Goal: Information Seeking & Learning: Learn about a topic

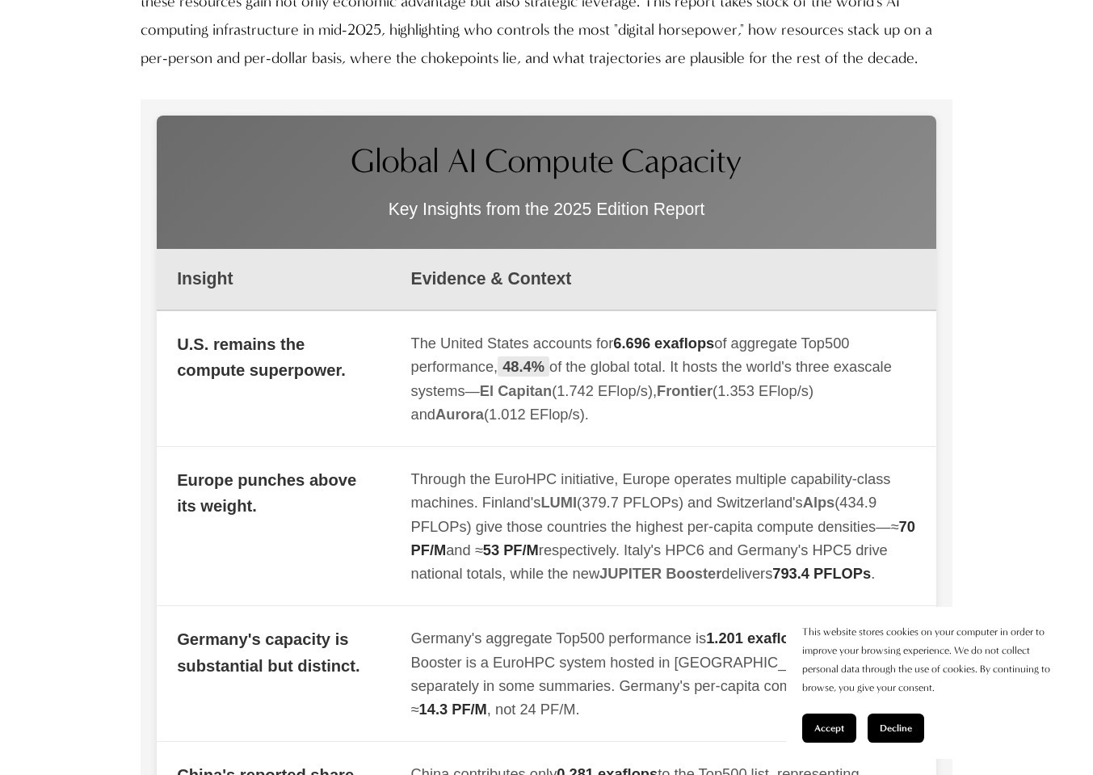
scroll to position [1485, 0]
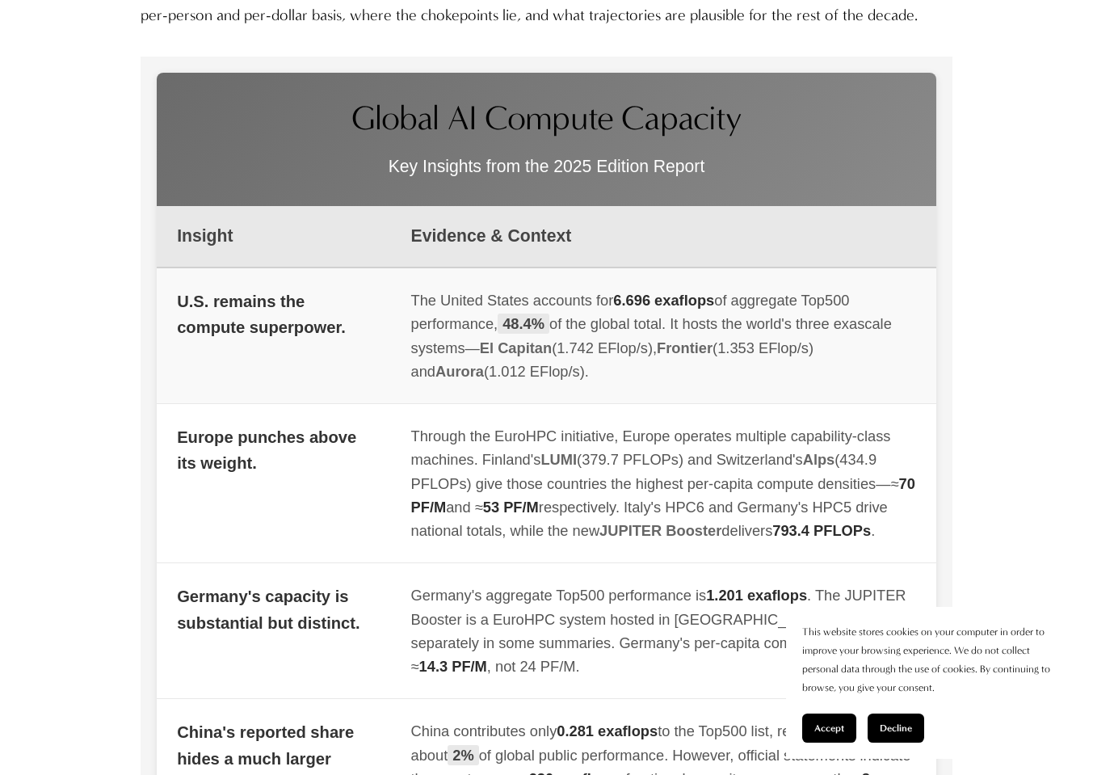
drag, startPoint x: 476, startPoint y: 342, endPoint x: 550, endPoint y: 348, distance: 74.5
click at [551, 348] on div "The United States accounts for 6.696 exaflops of aggregate Top500 performance, …" at bounding box center [663, 335] width 505 height 95
copy div "of the global total. It hosts the world's three exascale systems— El Capitan"
click at [484, 363] on span "Aurora" at bounding box center [459, 371] width 48 height 17
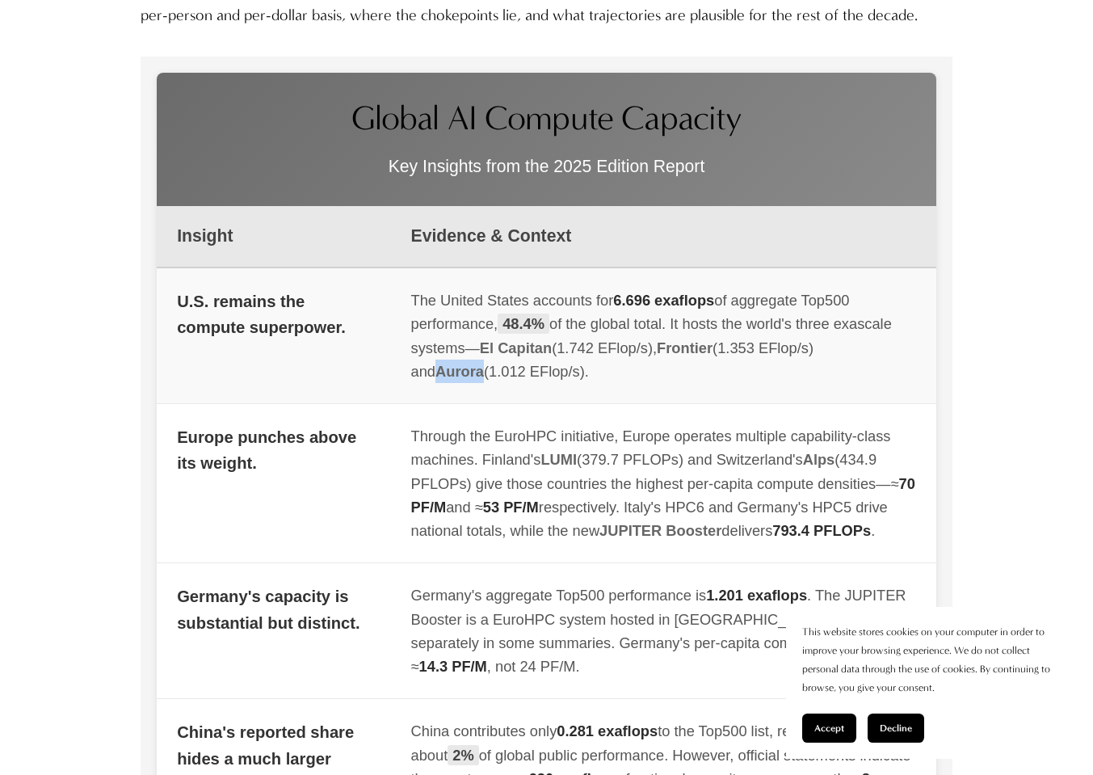
copy span "Aurora"
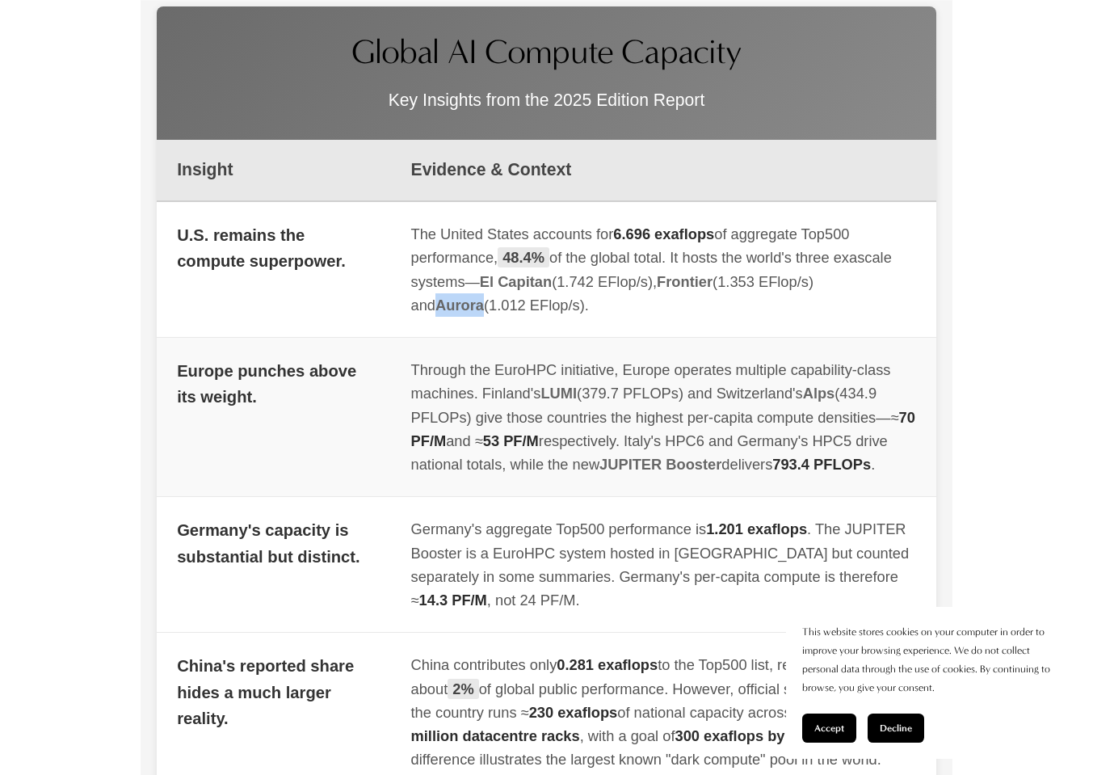
scroll to position [1553, 0]
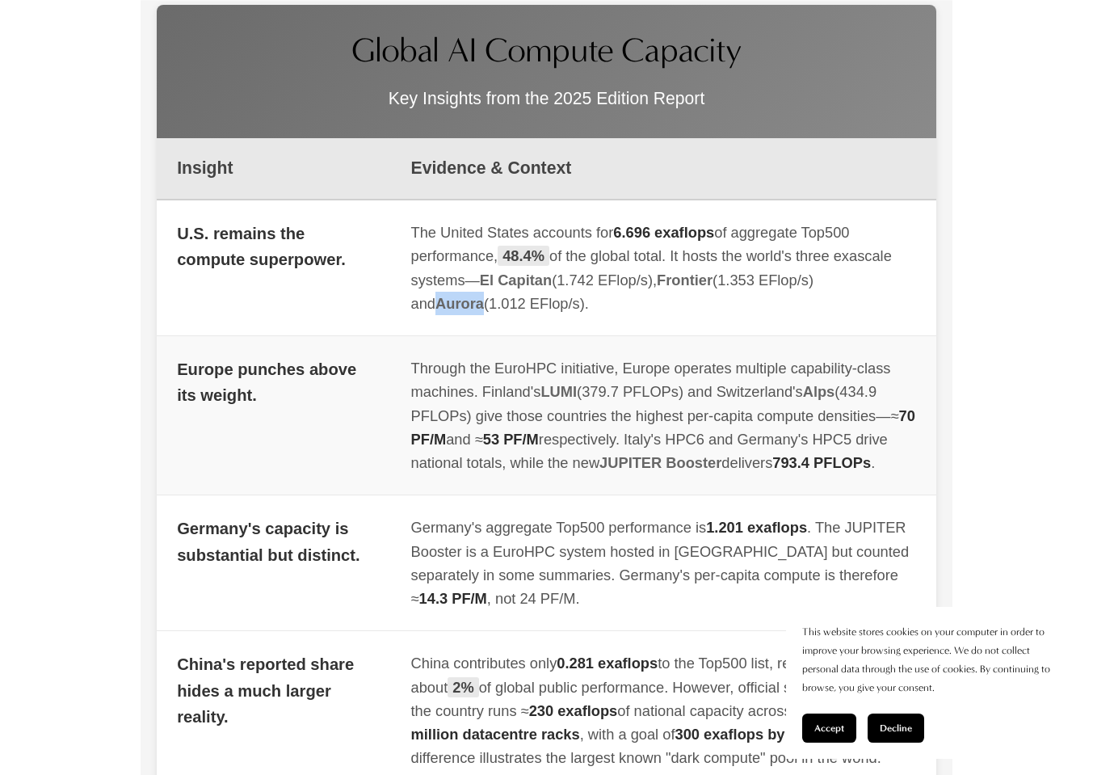
drag, startPoint x: 481, startPoint y: 383, endPoint x: 582, endPoint y: 382, distance: 101.8
click at [582, 382] on div "Through the EuroHPC initiative, Europe operates multiple capability-class machi…" at bounding box center [663, 415] width 505 height 118
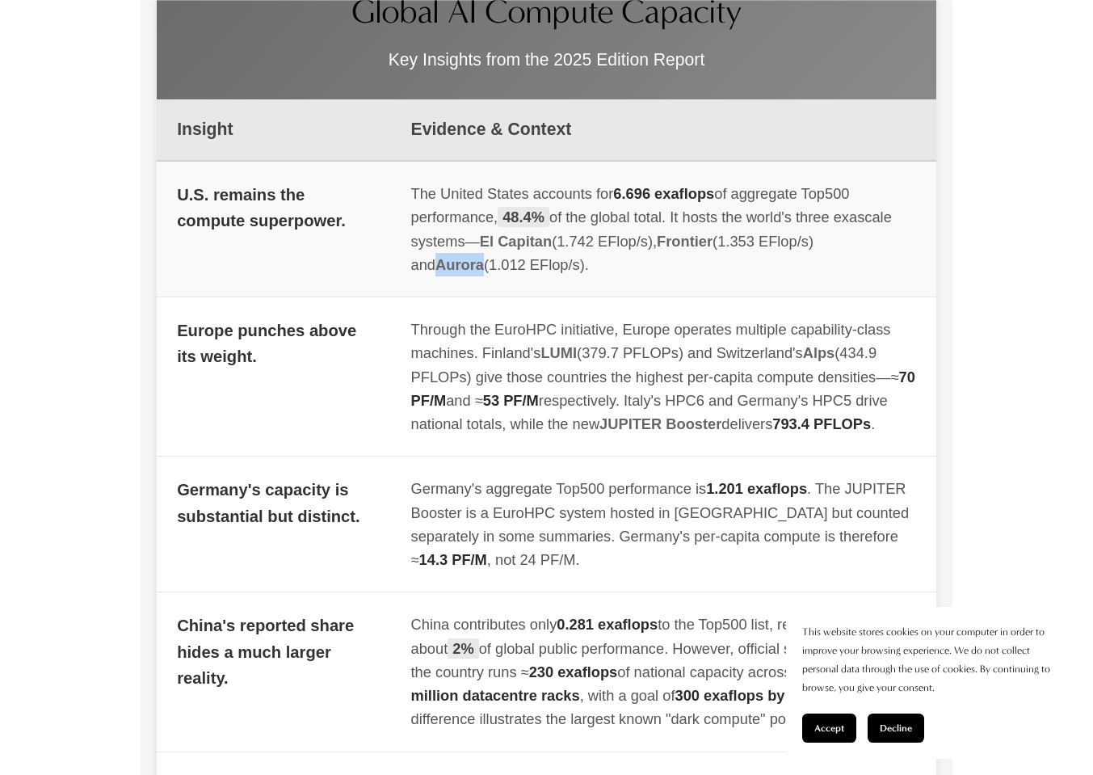
scroll to position [1594, 0]
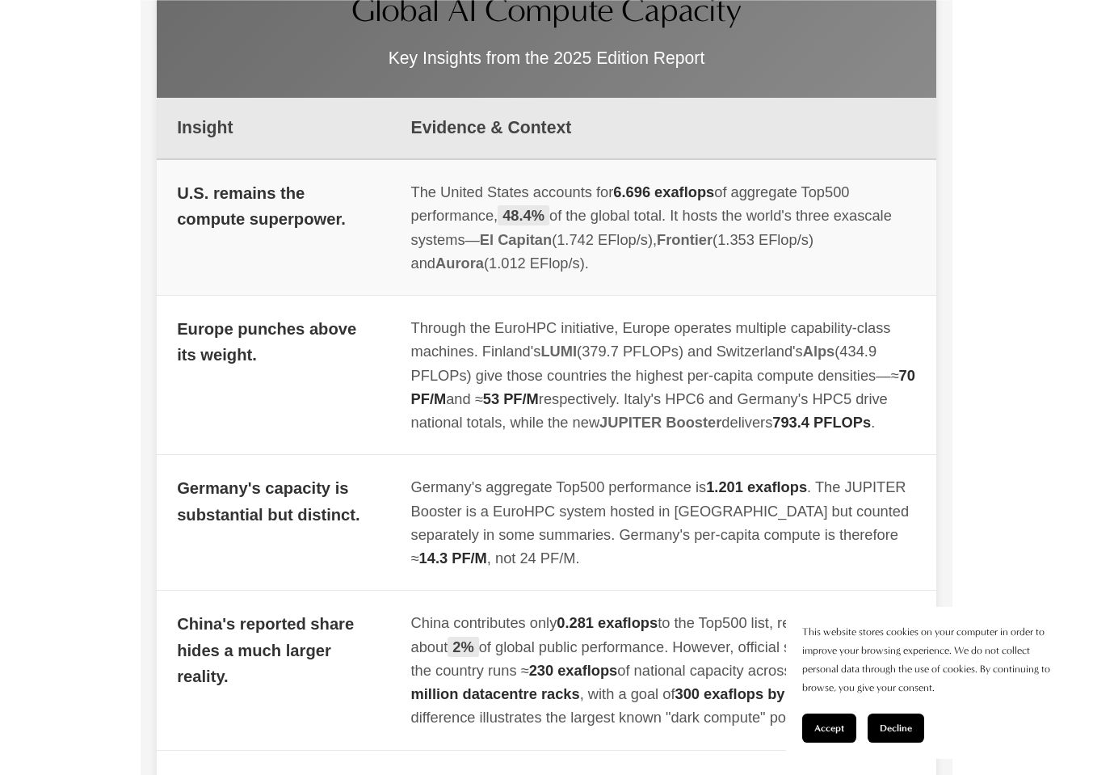
click at [484, 254] on span "Aurora" at bounding box center [459, 262] width 48 height 17
click at [676, 233] on span "Frontier" at bounding box center [685, 239] width 56 height 17
copy span "Frontier"
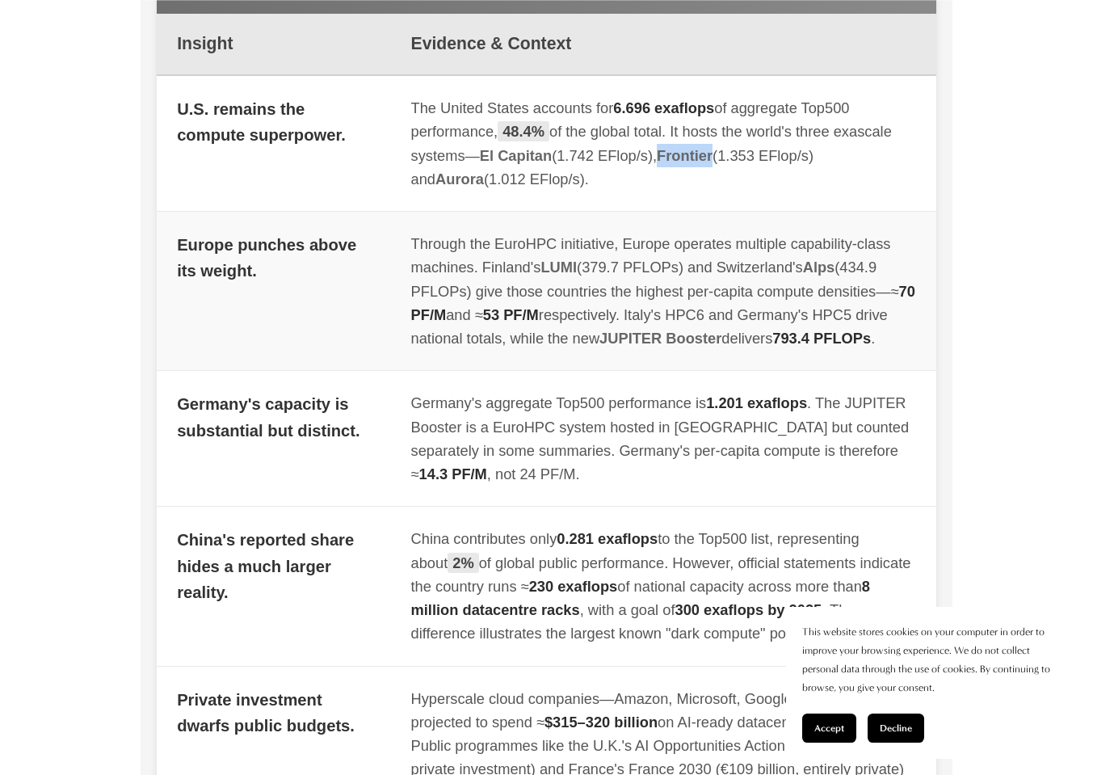
scroll to position [1676, 0]
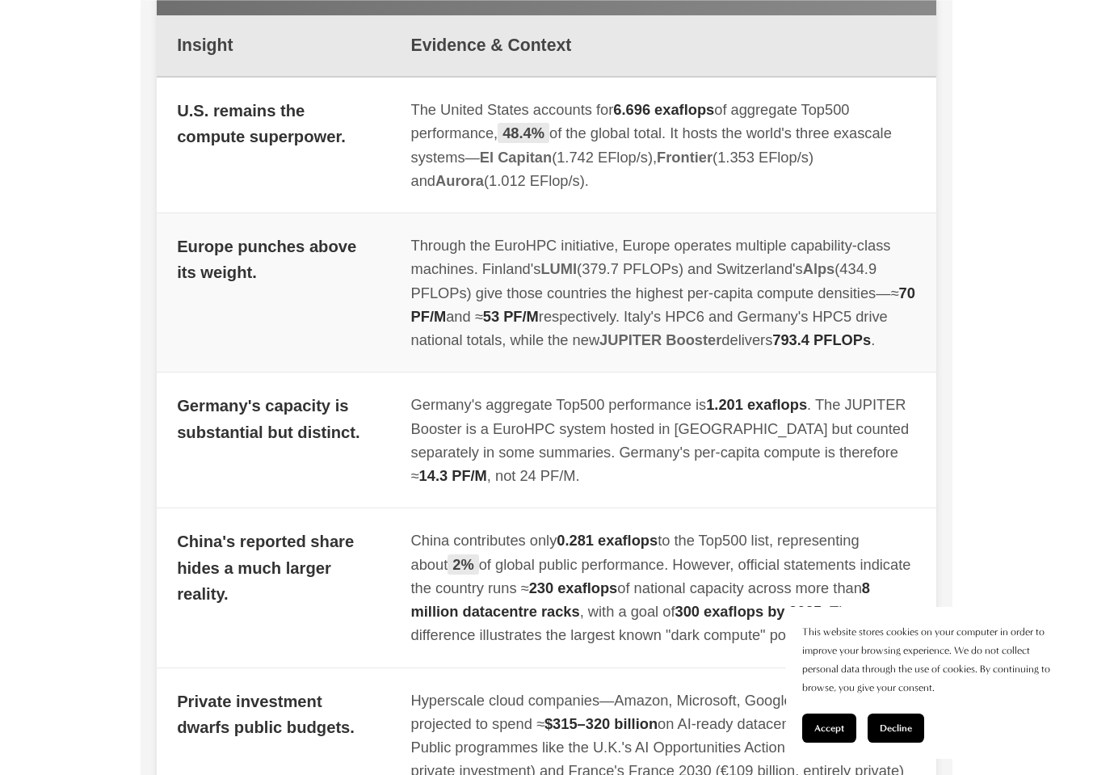
click at [722, 372] on td "Through the EuroHPC initiative, Europe operates multiple capability-class machi…" at bounding box center [663, 292] width 545 height 159
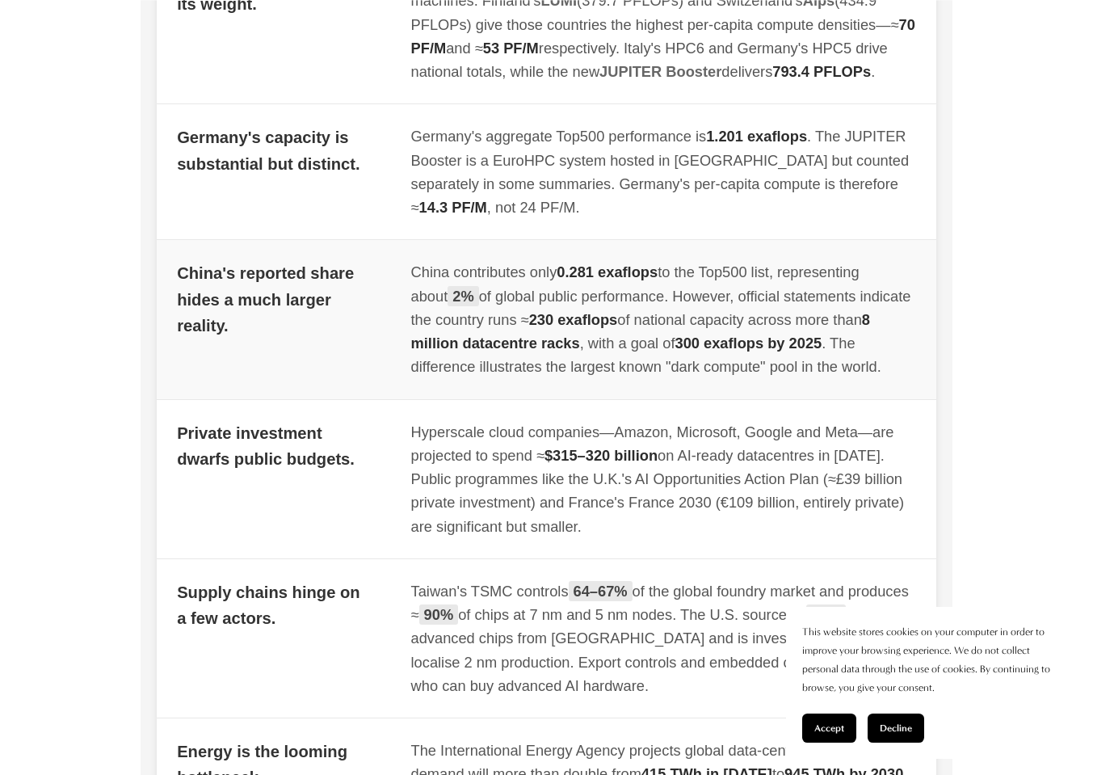
scroll to position [1945, 0]
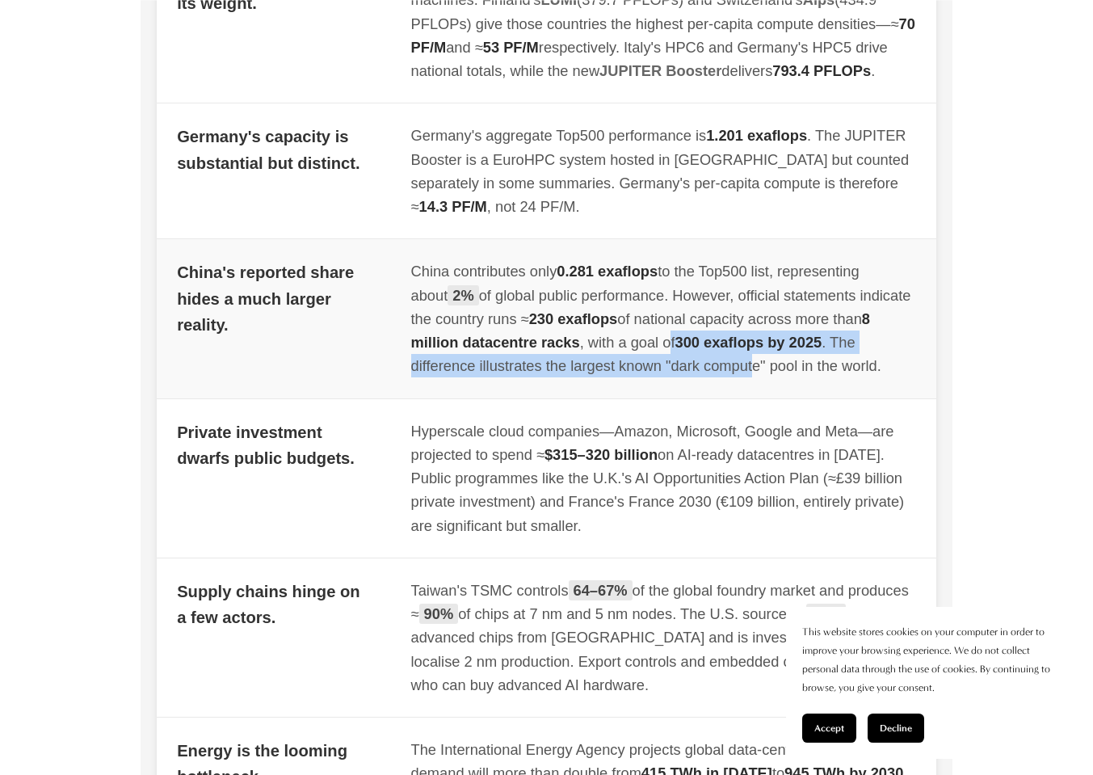
drag, startPoint x: 719, startPoint y: 363, endPoint x: 758, endPoint y: 386, distance: 45.3
click at [758, 377] on div "China contributes only 0.281 exaflops to the Top500 list, representing about 2%…" at bounding box center [663, 318] width 505 height 118
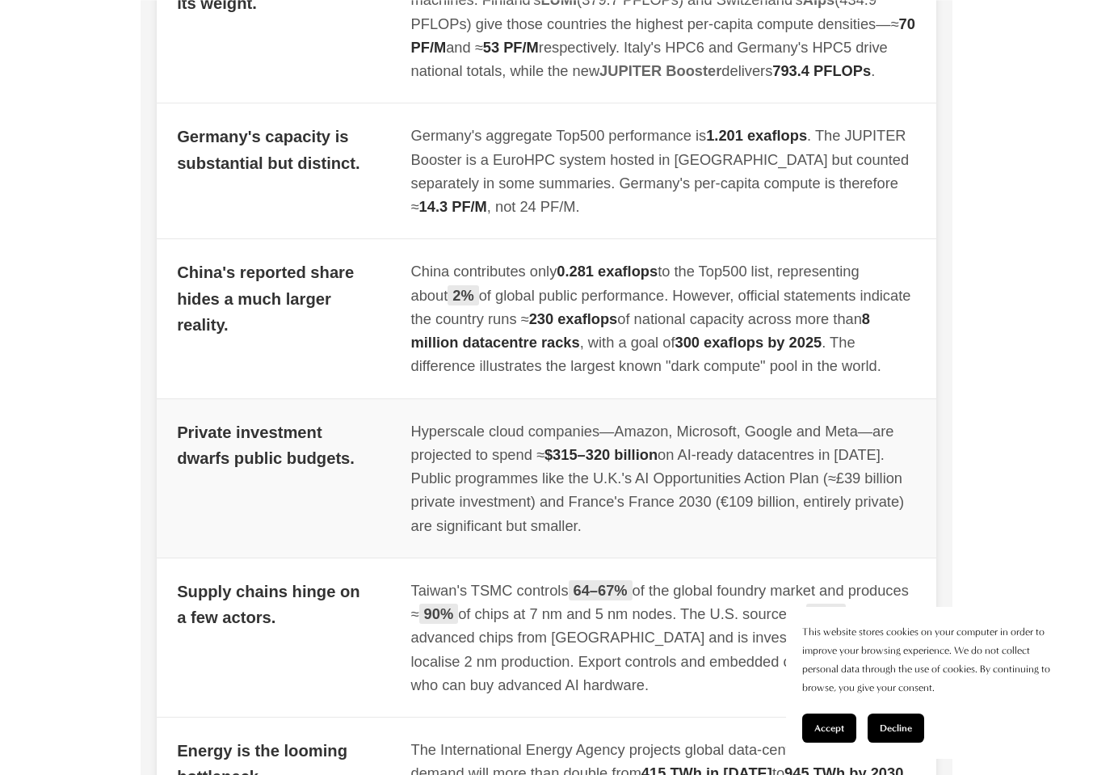
click at [742, 473] on div "Hyperscale cloud companies—Amazon, Microsoft, Google and Meta—are projected to …" at bounding box center [663, 478] width 505 height 118
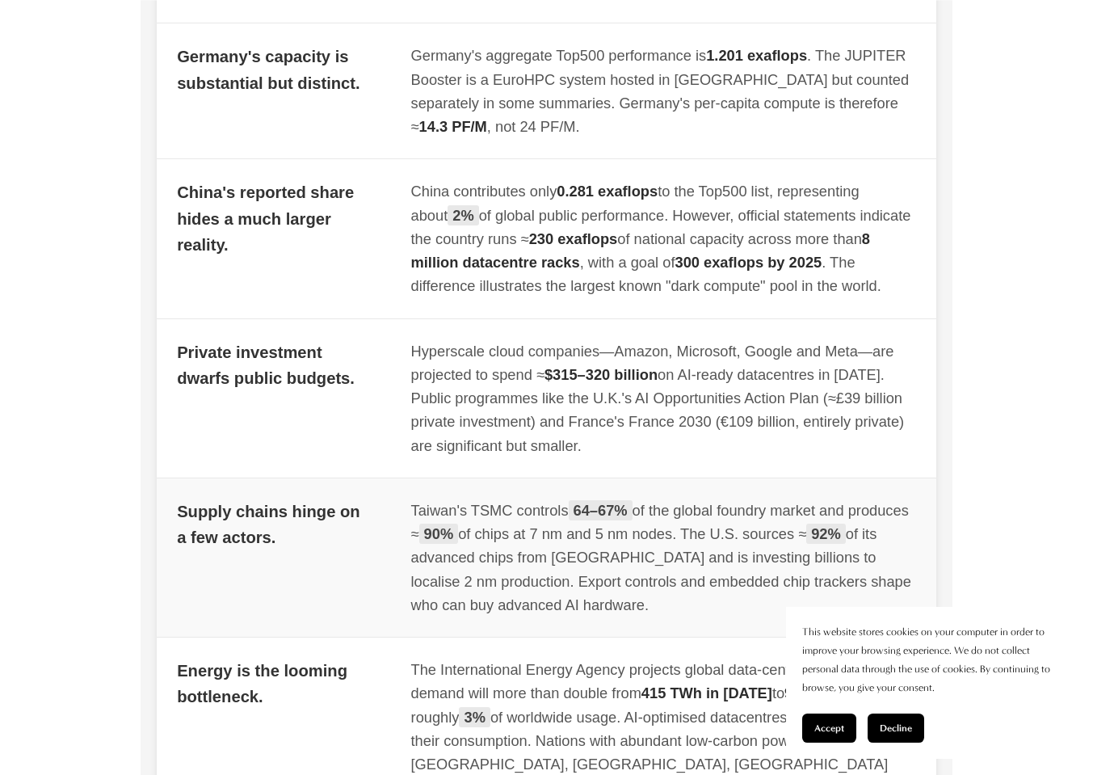
scroll to position [2028, 0]
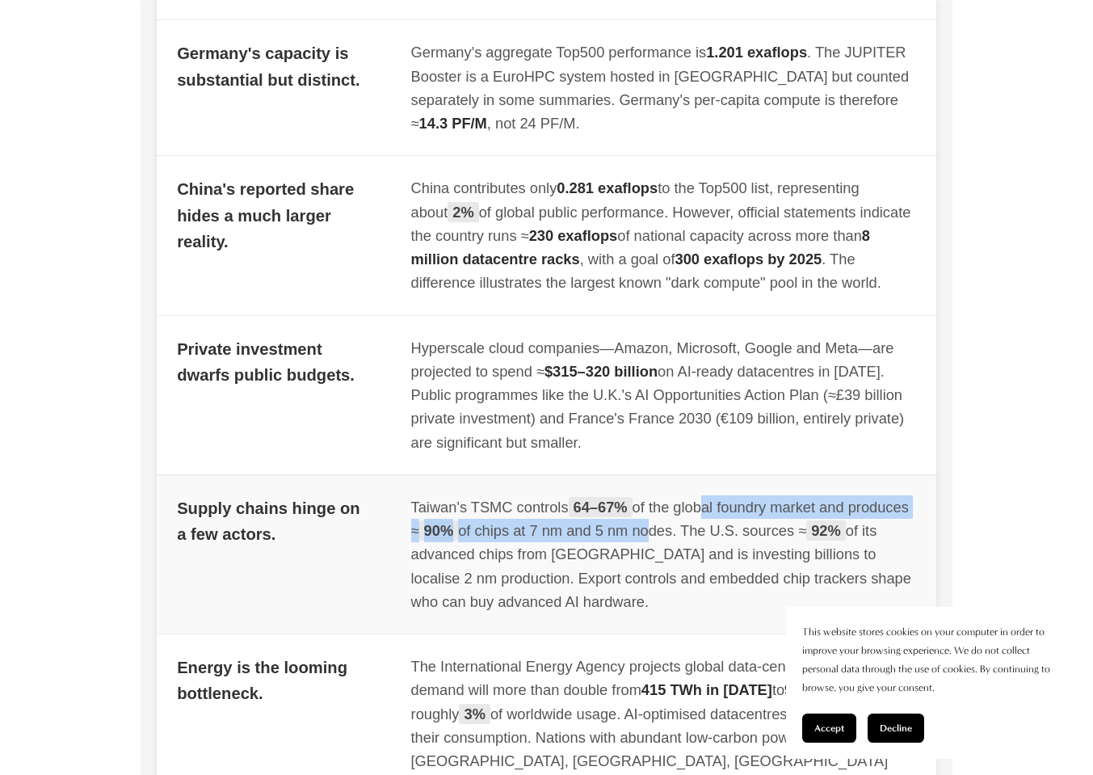
drag, startPoint x: 708, startPoint y: 520, endPoint x: 712, endPoint y: 544, distance: 24.4
click at [712, 545] on div "Taiwan's TSMC controls 64–67% of the global foundry market and produces ≈ 90% o…" at bounding box center [663, 554] width 505 height 118
click at [712, 544] on div "Taiwan's TSMC controls 64–67% of the global foundry market and produces ≈ 90% o…" at bounding box center [663, 554] width 505 height 118
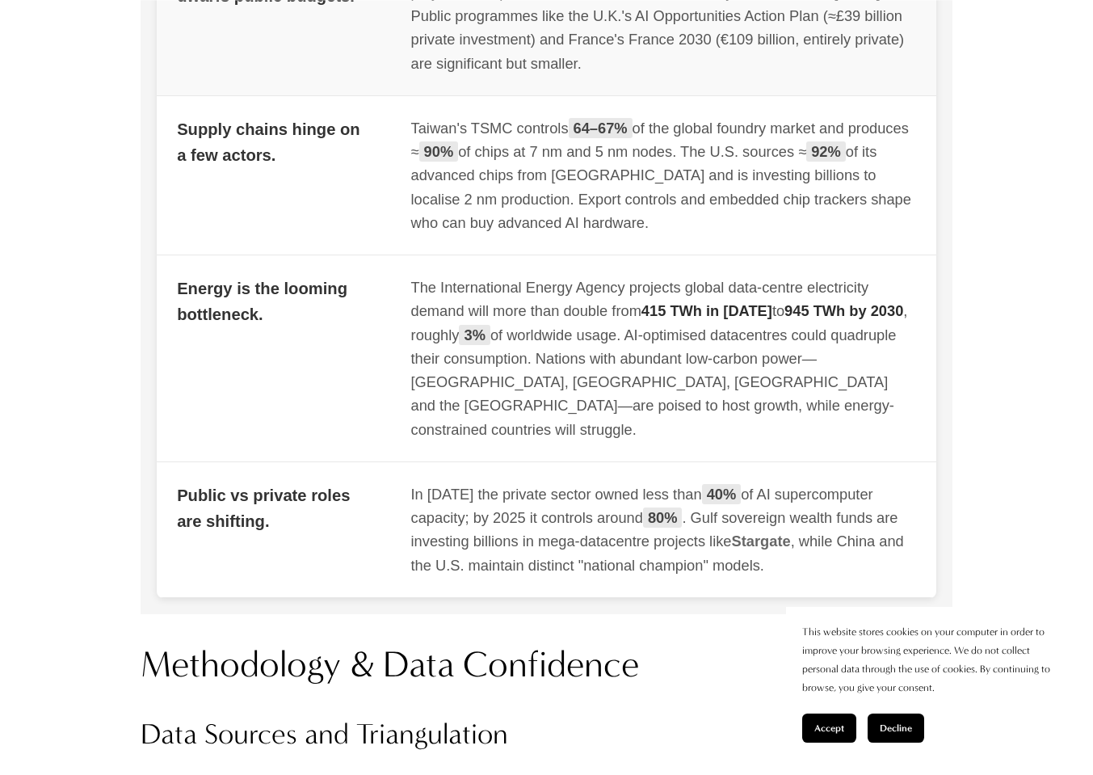
scroll to position [2409, 0]
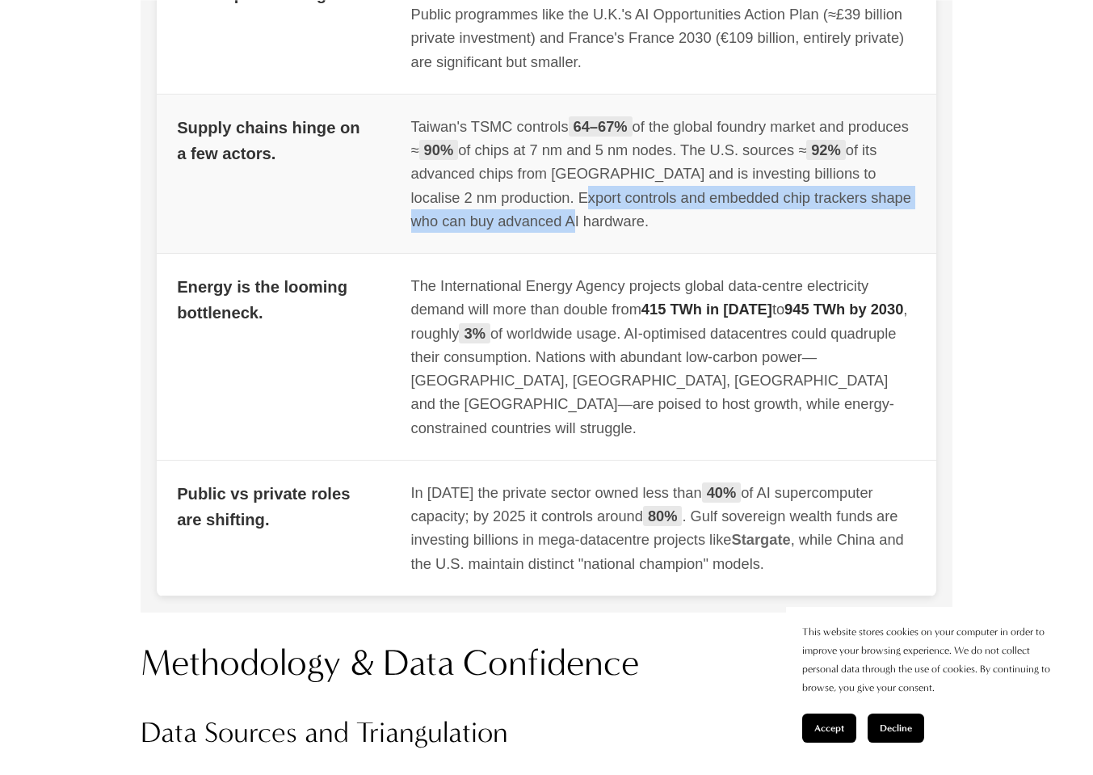
drag, startPoint x: 603, startPoint y: 204, endPoint x: 614, endPoint y: 232, distance: 29.7
click at [614, 233] on div "Taiwan's TSMC controls 64–67% of the global foundry market and produces ≈ 90% o…" at bounding box center [663, 174] width 505 height 118
click at [614, 232] on div "Taiwan's TSMC controls 64–67% of the global foundry market and produces ≈ 90% o…" at bounding box center [663, 174] width 505 height 118
drag, startPoint x: 661, startPoint y: 212, endPoint x: 819, endPoint y: 206, distance: 158.4
click at [819, 206] on div "Taiwan's TSMC controls 64–67% of the global foundry market and produces ≈ 90% o…" at bounding box center [663, 174] width 505 height 118
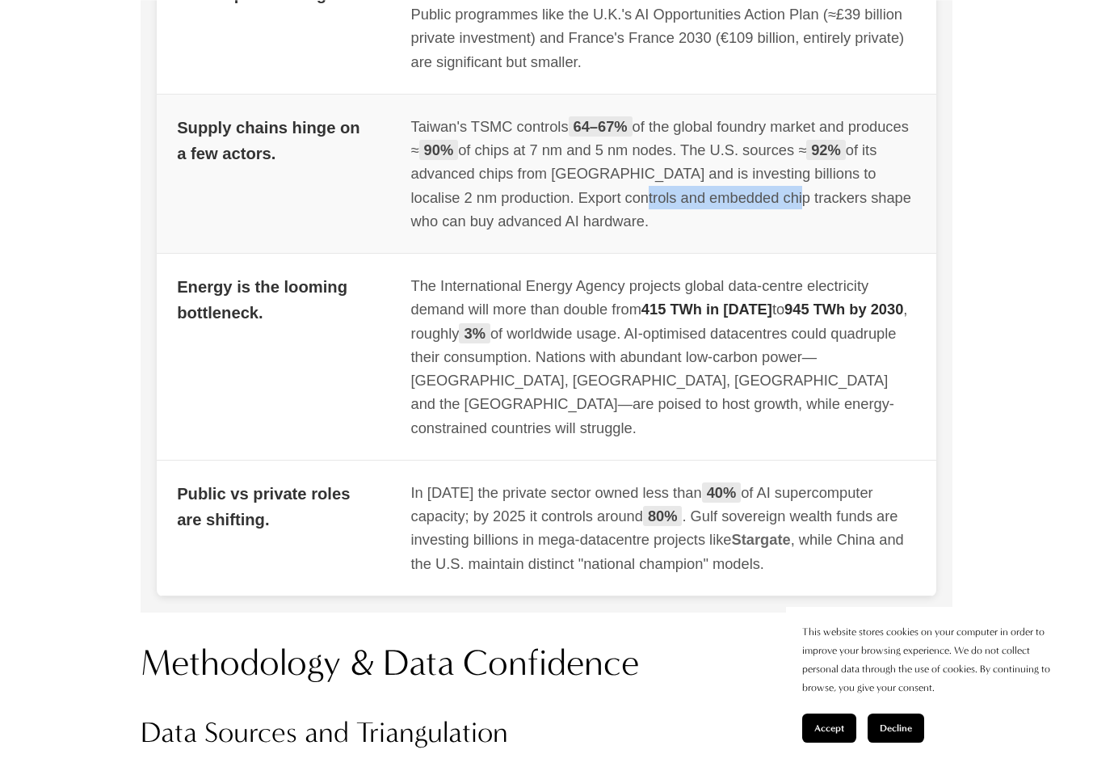
copy div "embedded chip trackers"
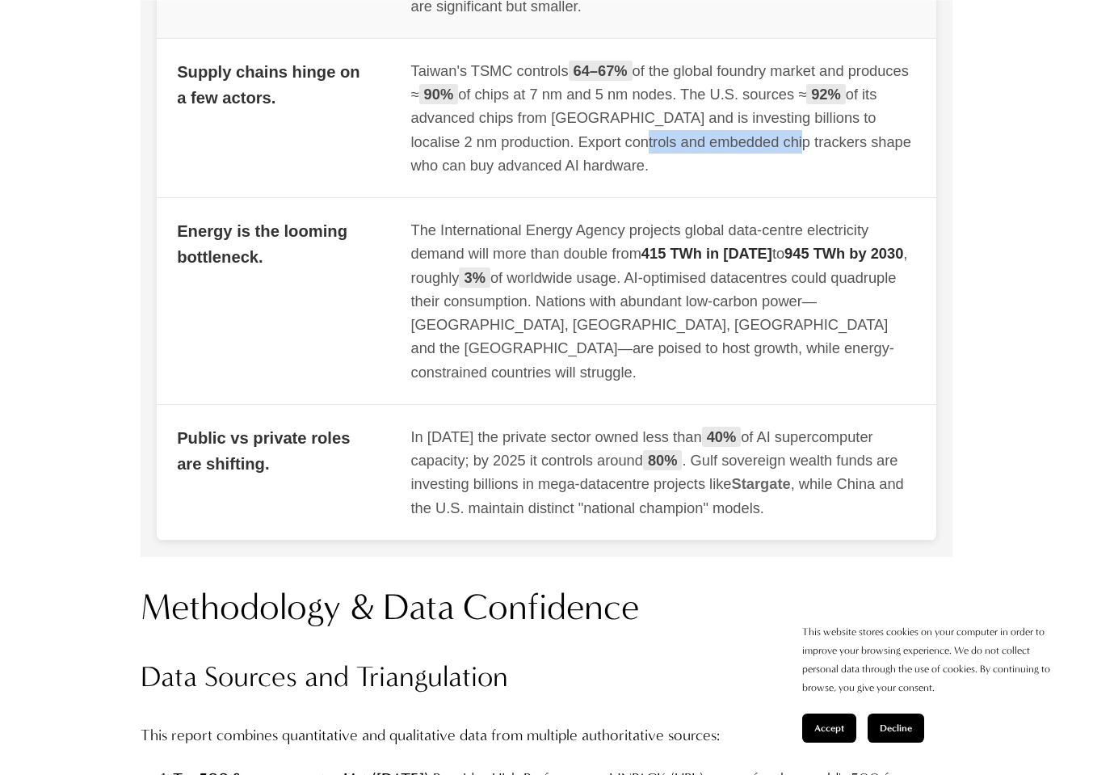
scroll to position [2463, 0]
